Goal: Information Seeking & Learning: Check status

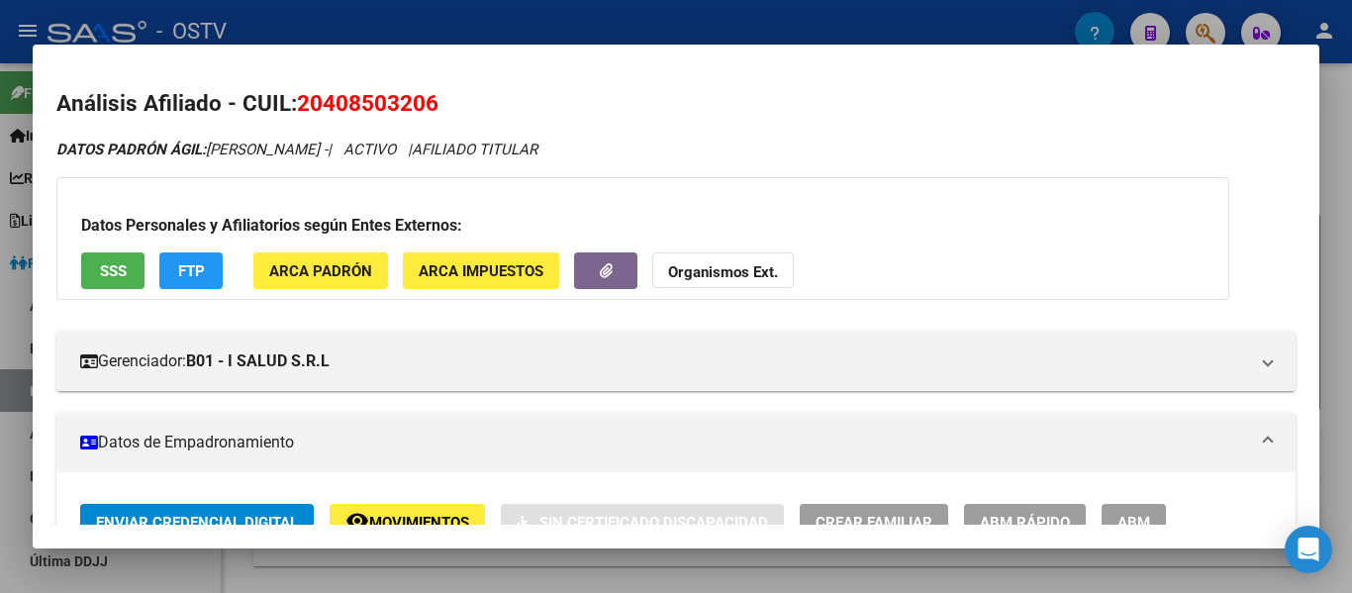
scroll to position [900, 0]
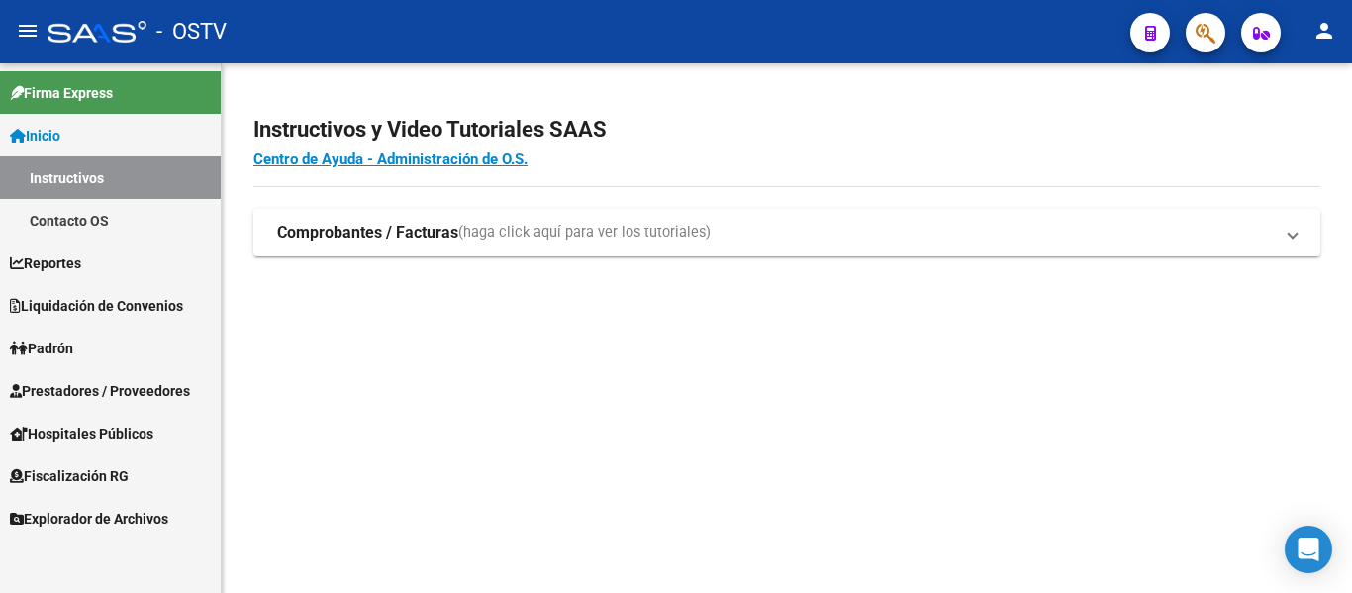
click at [69, 344] on span "Padrón" at bounding box center [41, 348] width 63 height 22
click at [54, 335] on link "Padrón" at bounding box center [110, 348] width 221 height 43
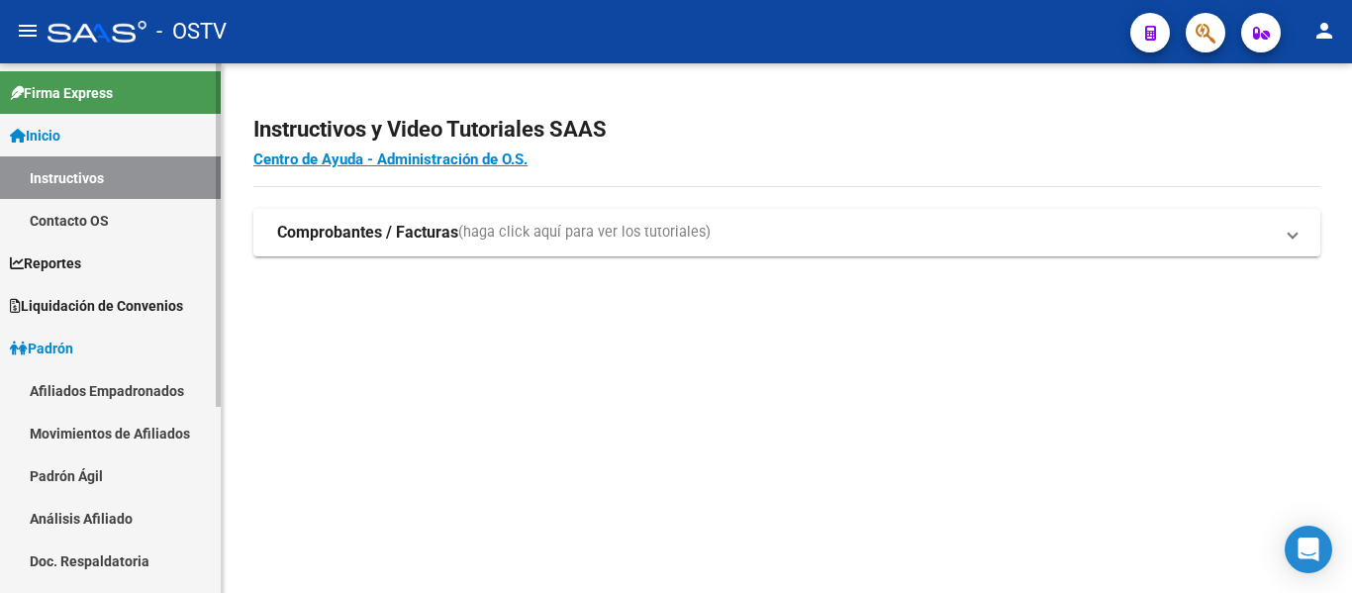
click at [92, 469] on link "Padrón Ágil" at bounding box center [110, 475] width 221 height 43
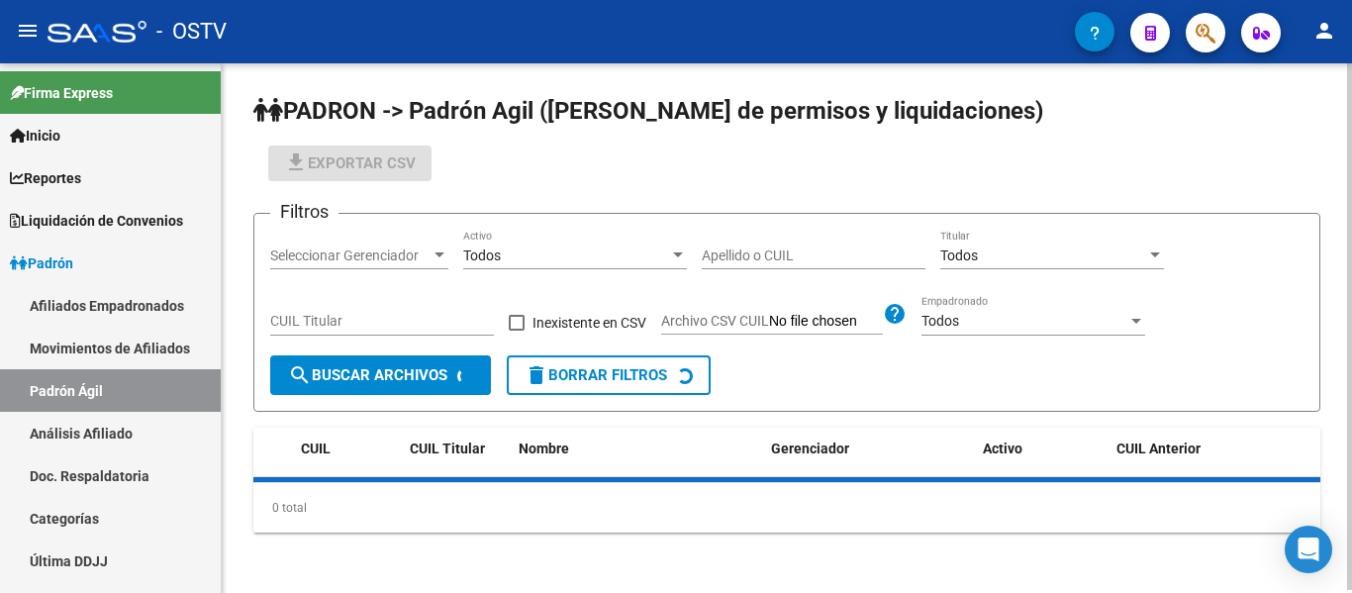
click at [720, 255] on input "Apellido o CUIL" at bounding box center [814, 255] width 224 height 17
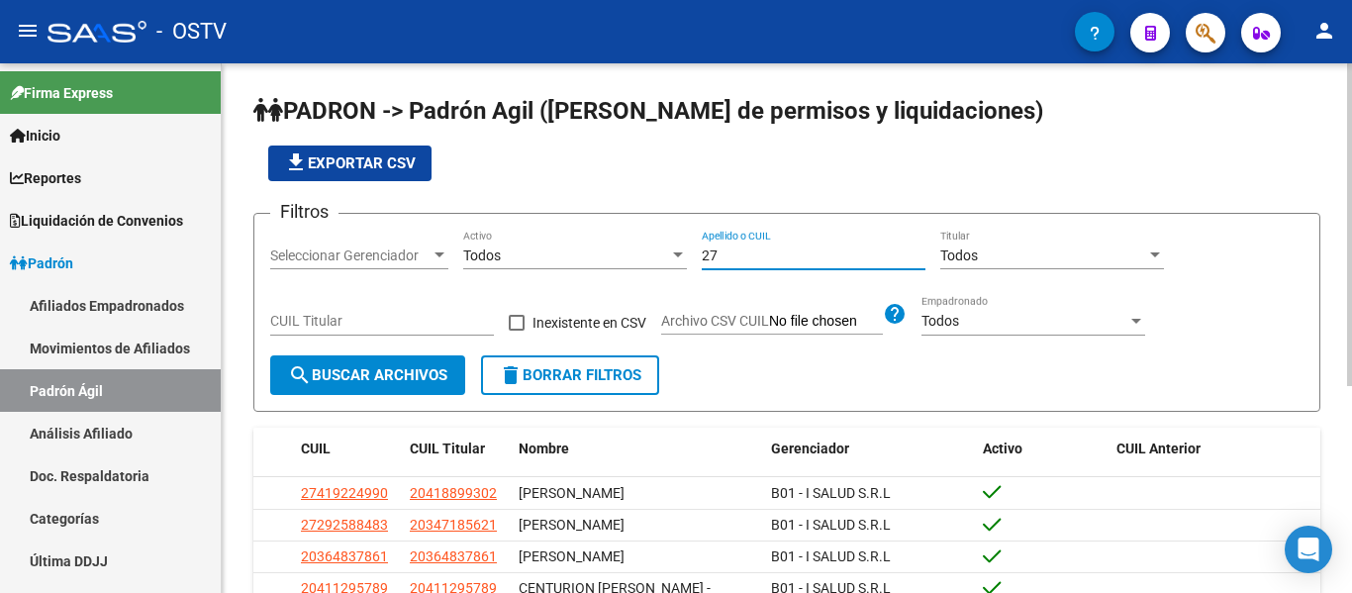
type input "2"
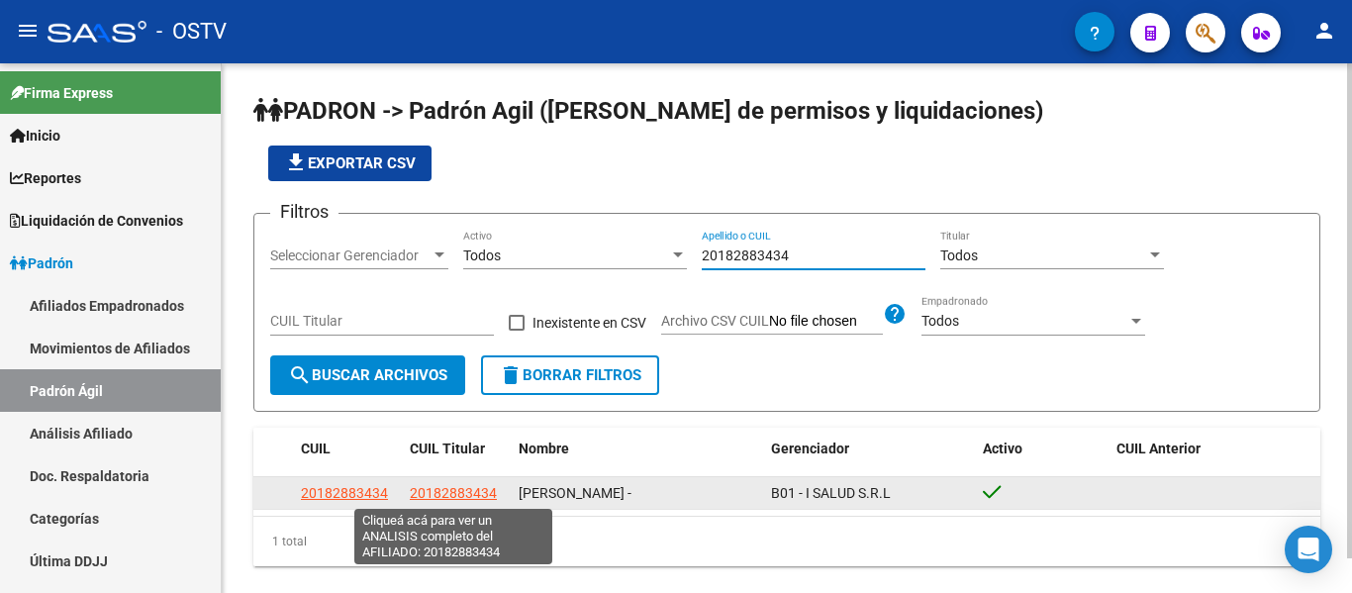
type input "20182883434"
click at [462, 494] on span "20182883434" at bounding box center [453, 493] width 87 height 16
type textarea "20182883434"
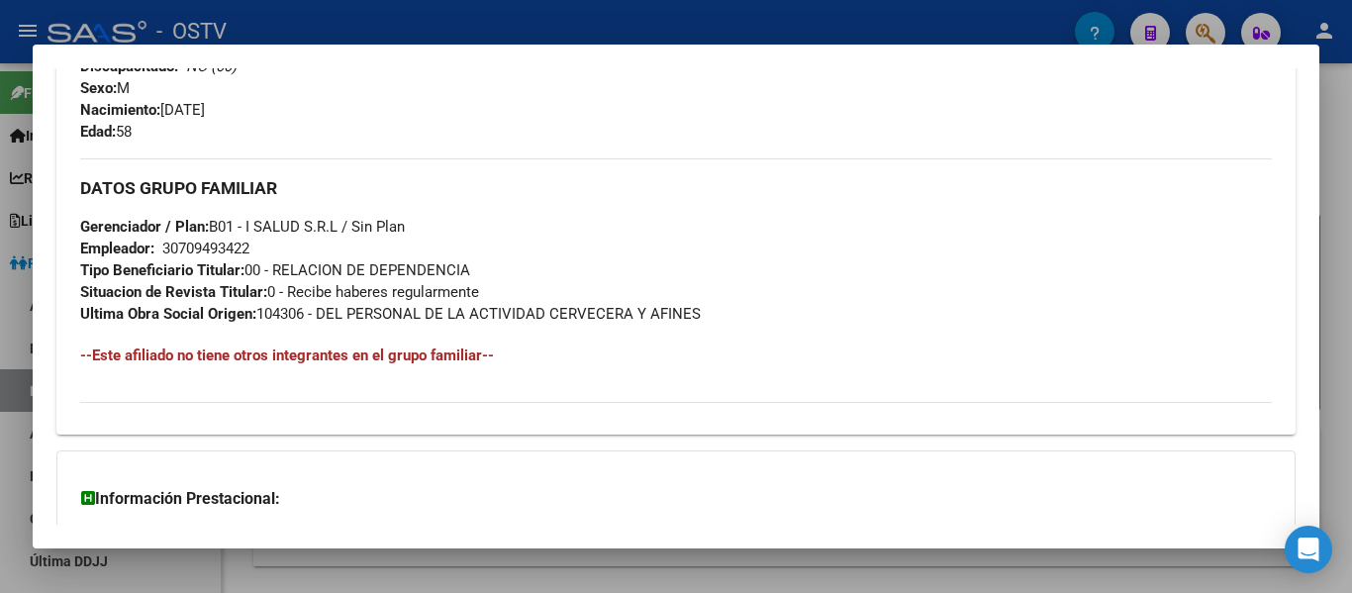
scroll to position [1071, 0]
